Goal: Information Seeking & Learning: Learn about a topic

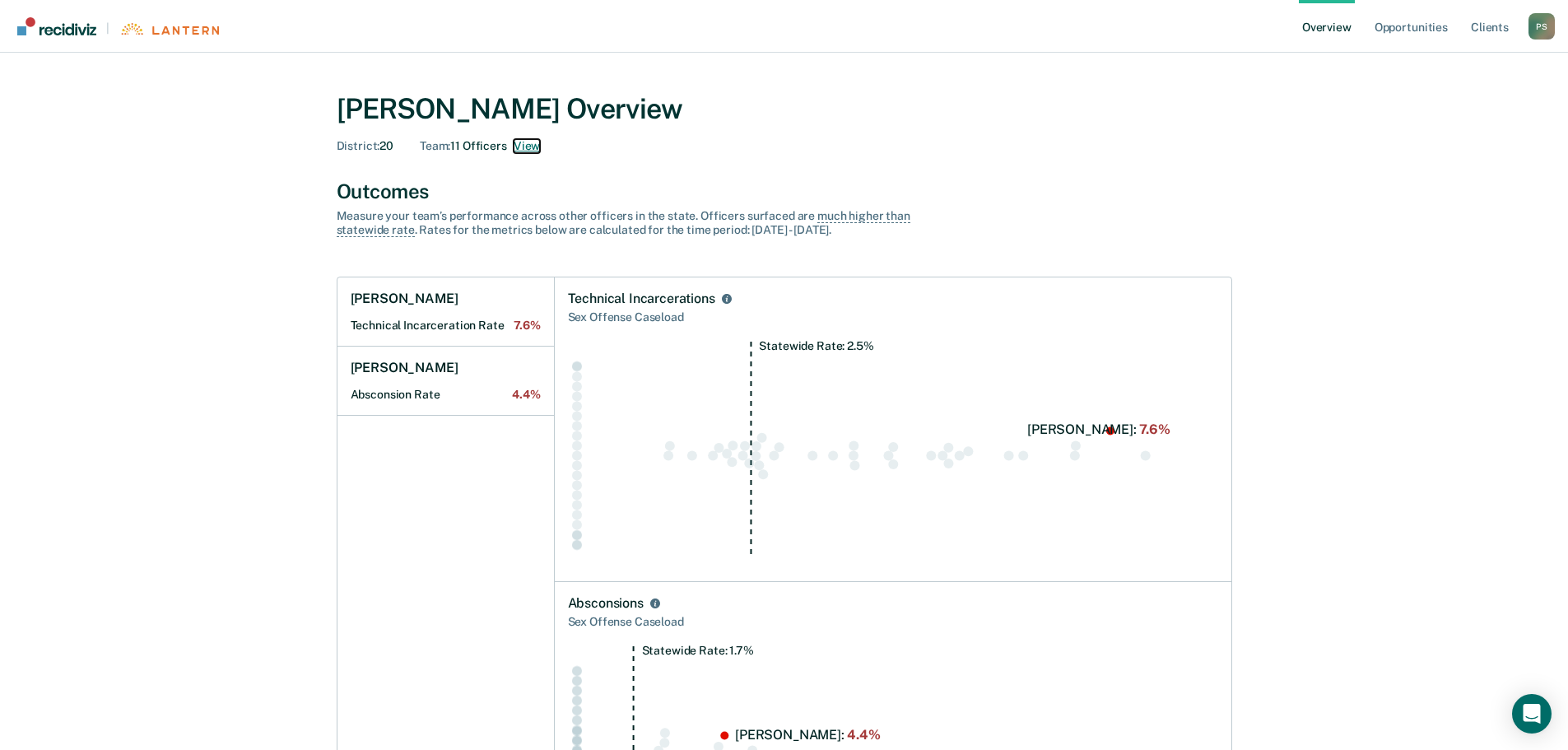
click at [530, 140] on button "View" at bounding box center [527, 146] width 27 height 14
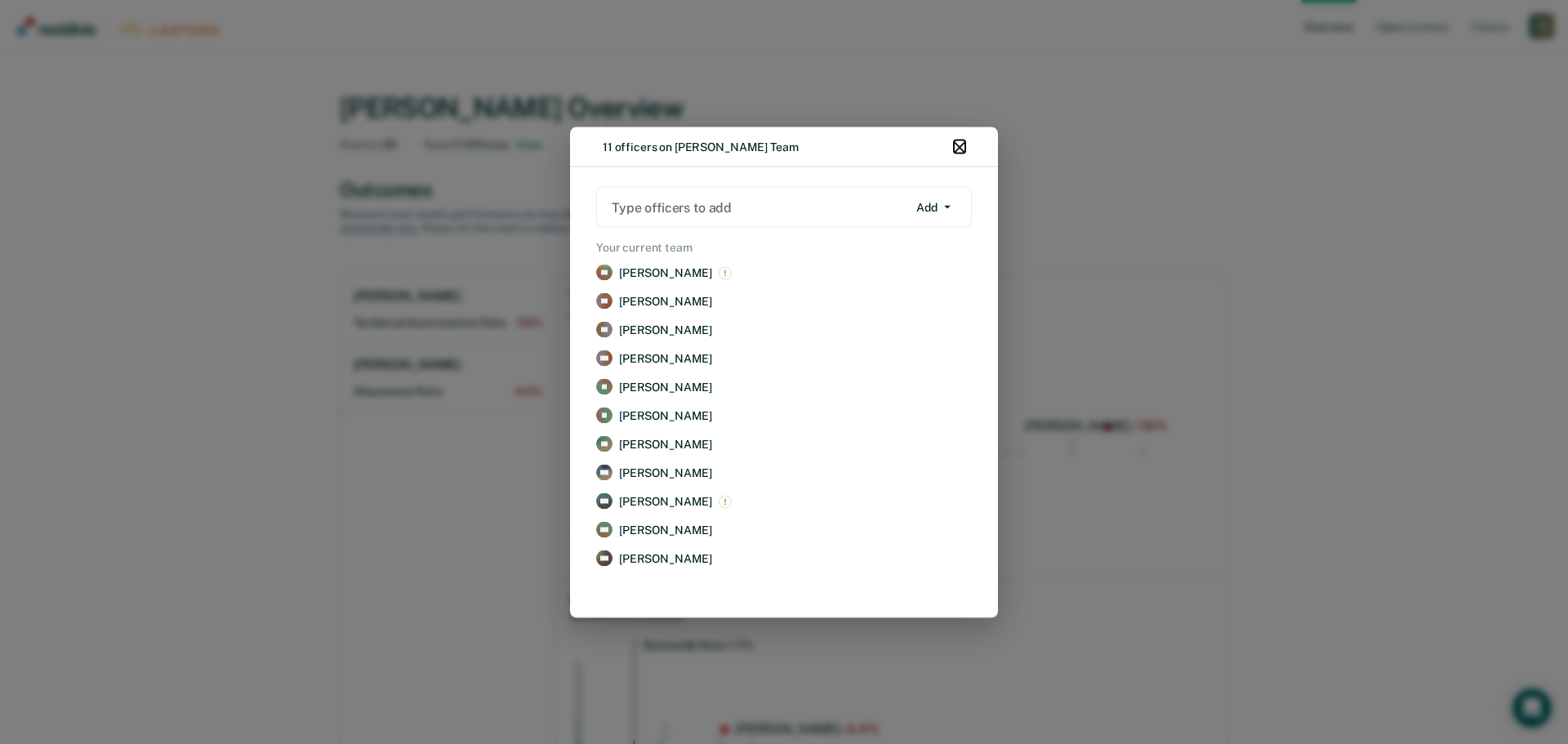
click at [955, 146] on icon "button" at bounding box center [959, 147] width 11 height 11
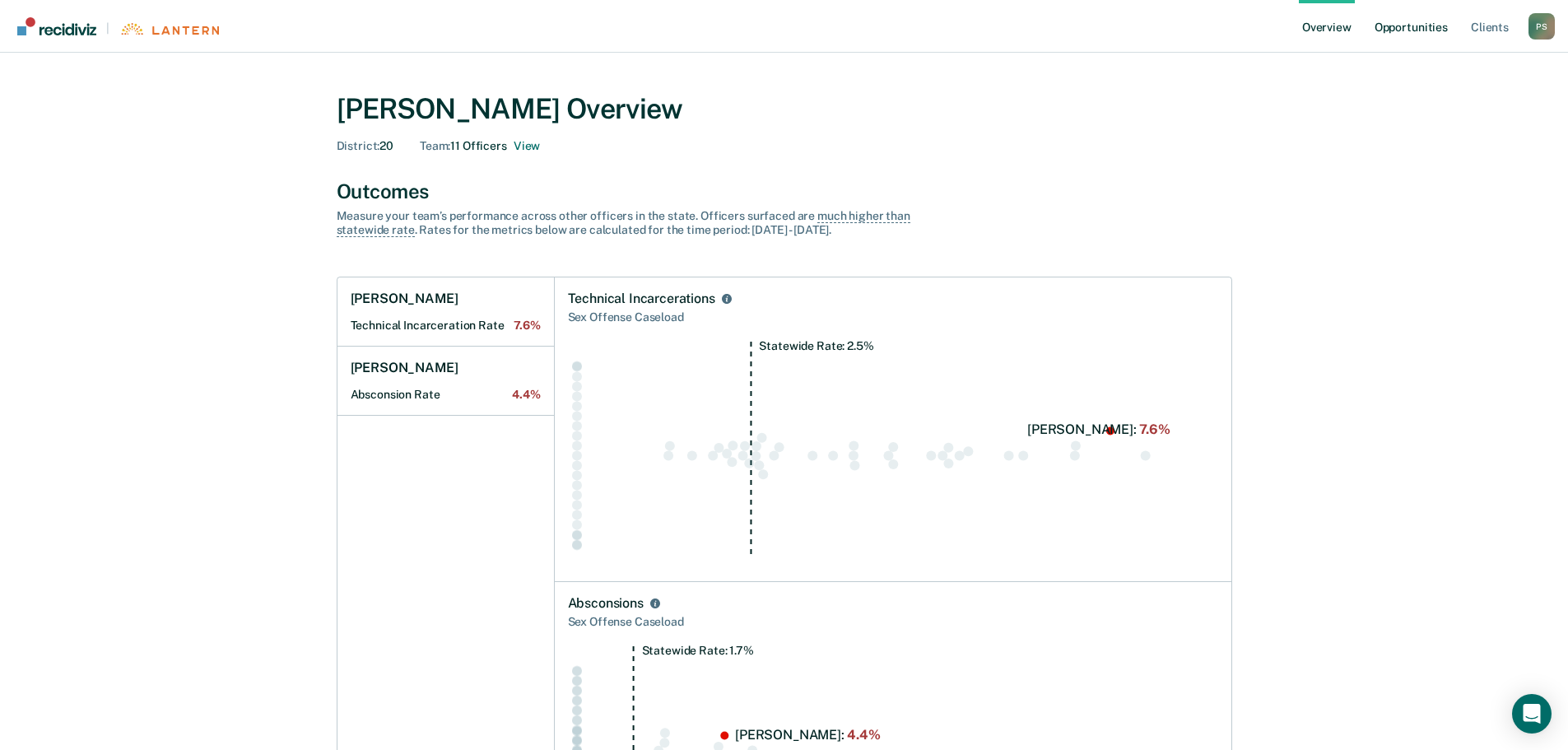
click at [1416, 23] on link "Opportunities" at bounding box center [1411, 26] width 80 height 53
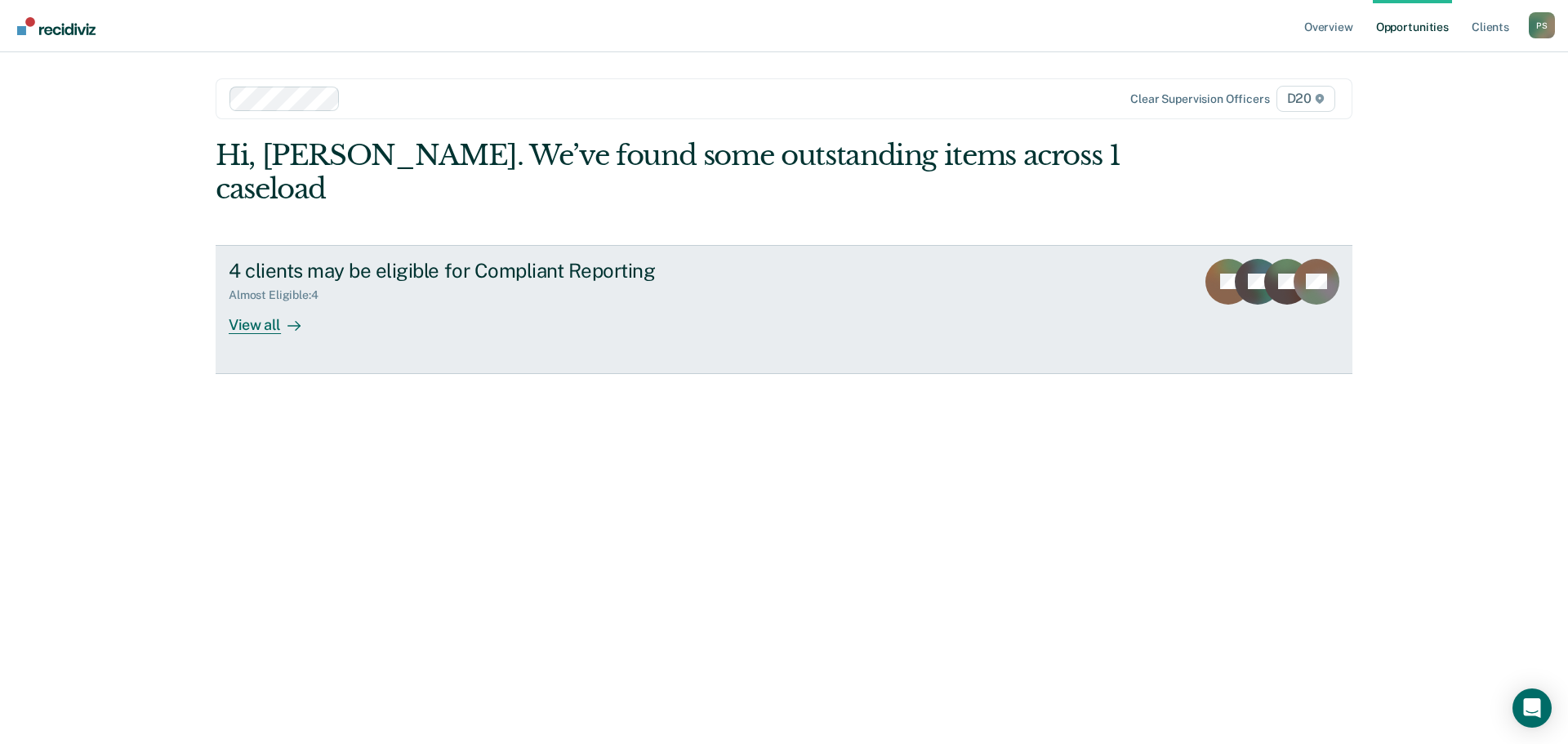
click at [254, 302] on div "View all" at bounding box center [274, 318] width 91 height 32
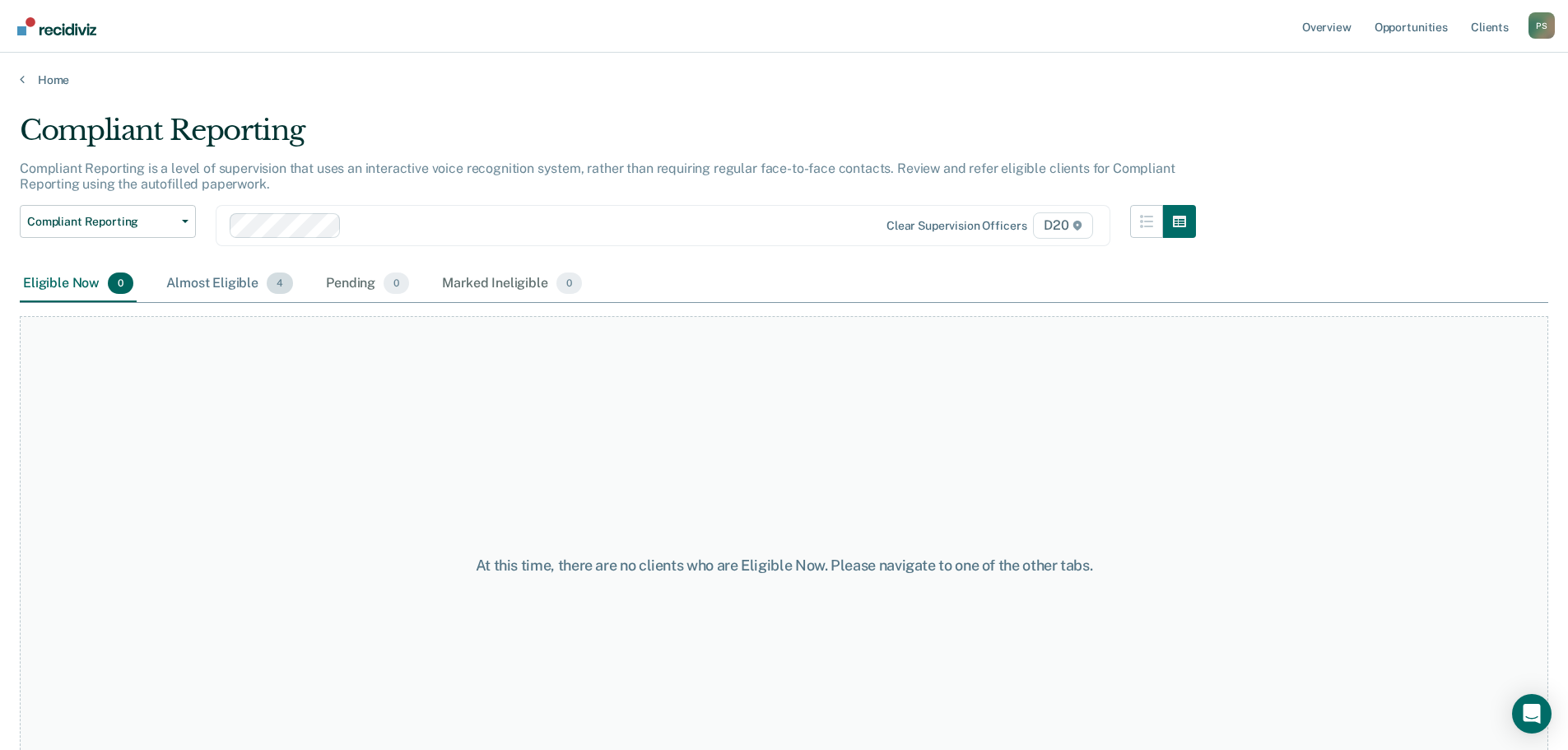
click at [230, 284] on div "Almost Eligible 4" at bounding box center [230, 283] width 134 height 37
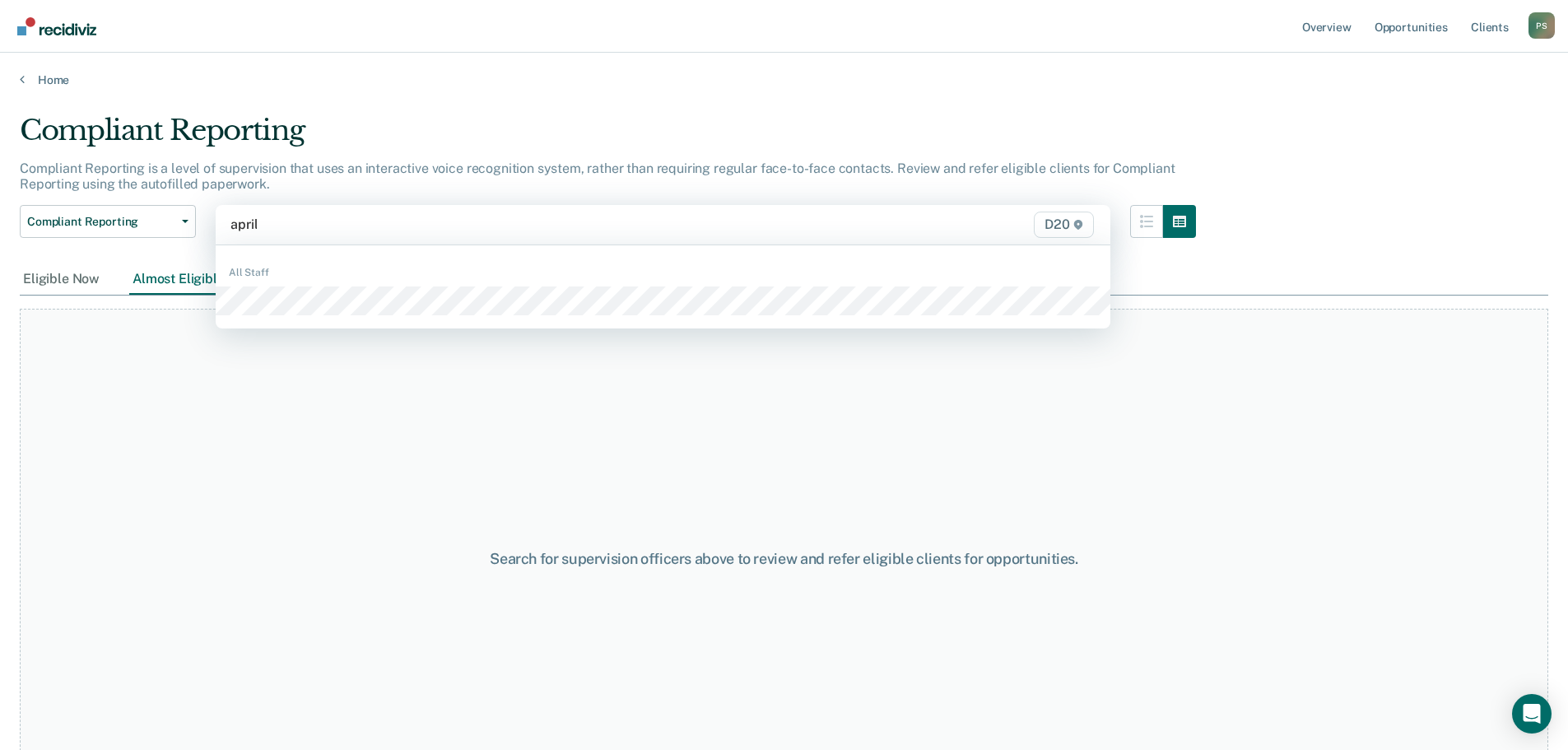
type input "april"
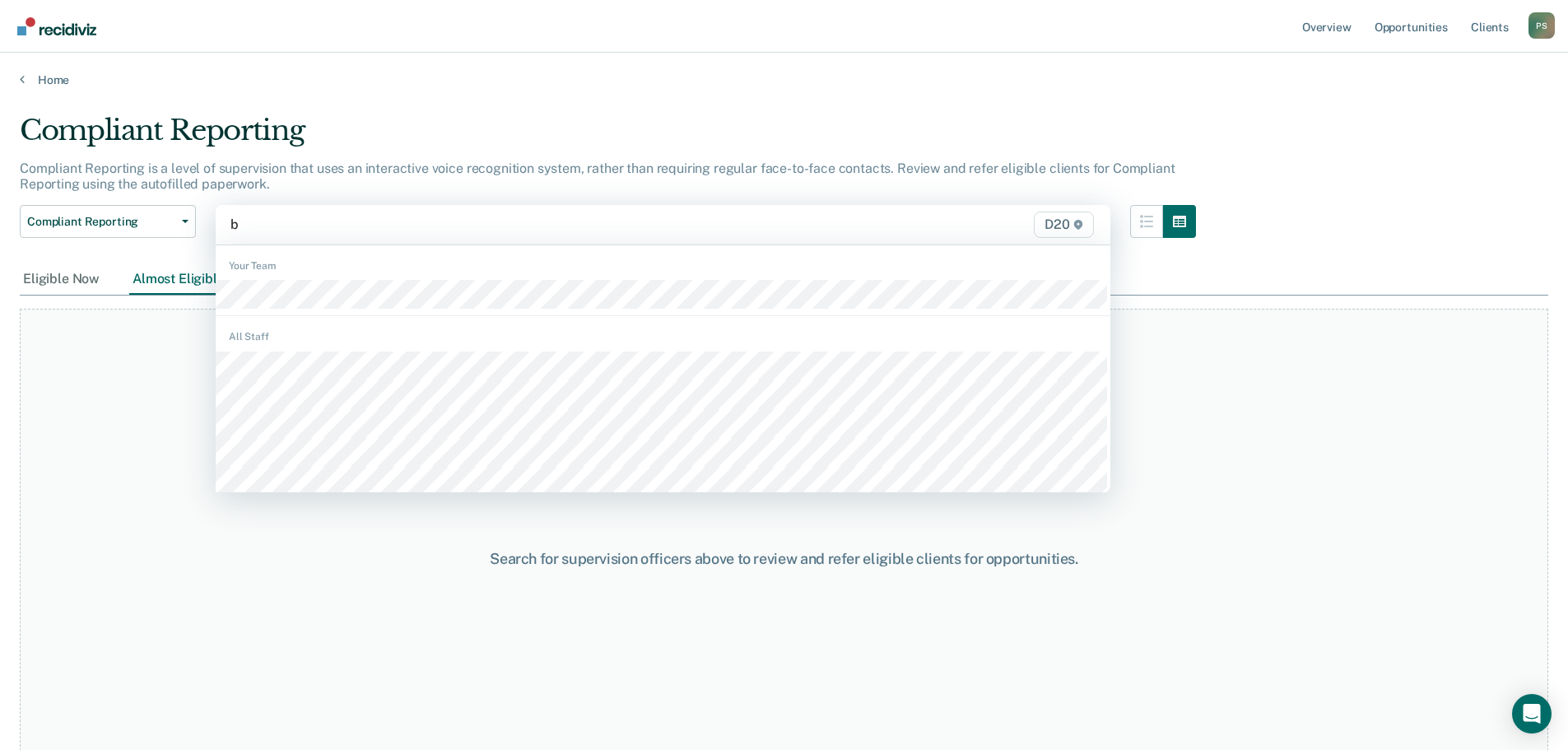
type input "br"
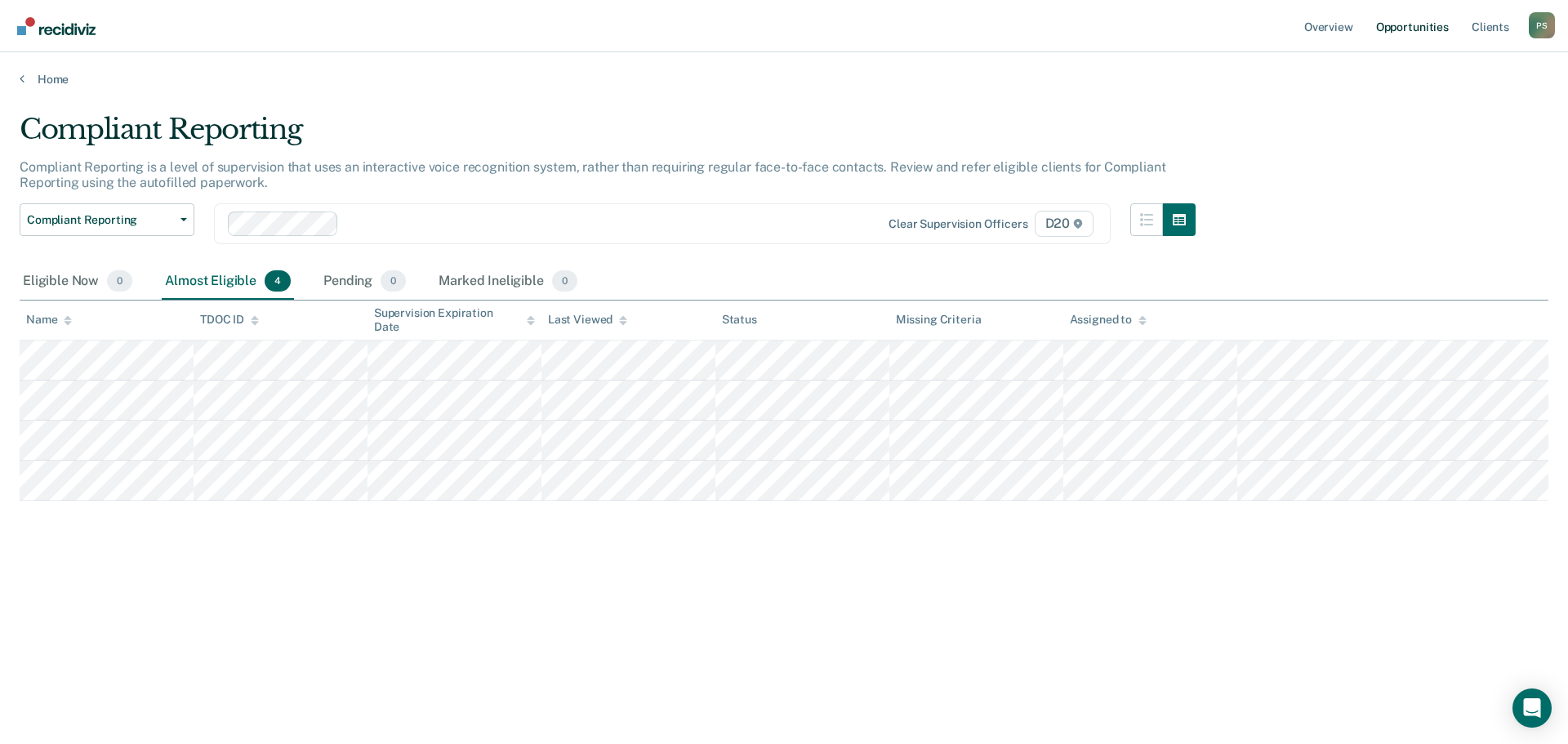
click at [1415, 21] on link "Opportunities" at bounding box center [1412, 26] width 80 height 52
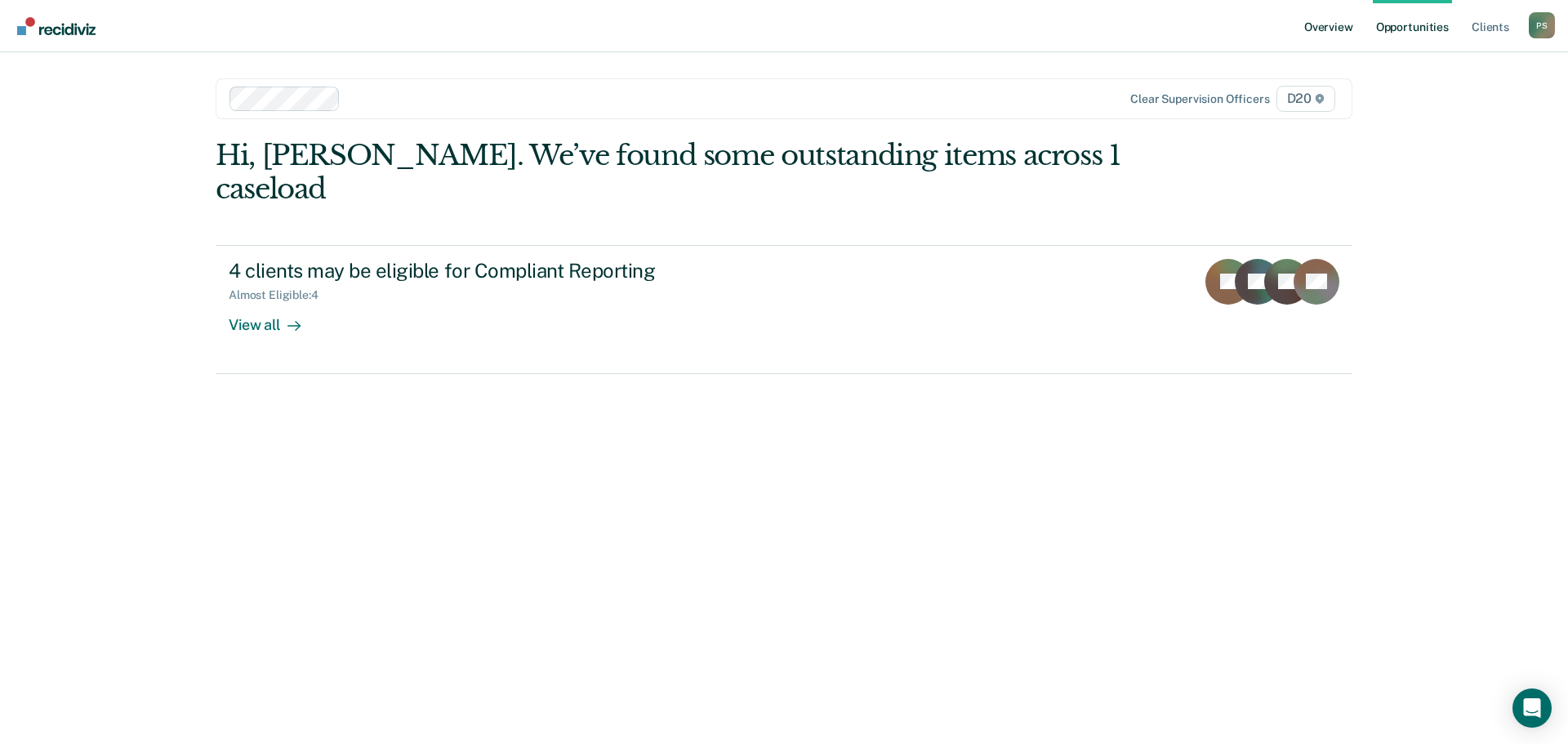
click at [1332, 32] on link "Overview" at bounding box center [1328, 26] width 56 height 52
